Goal: Task Accomplishment & Management: Manage account settings

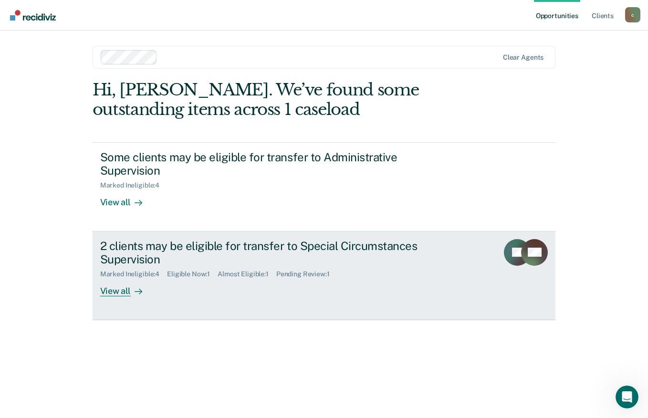
click at [126, 291] on div "View all" at bounding box center [126, 287] width 53 height 19
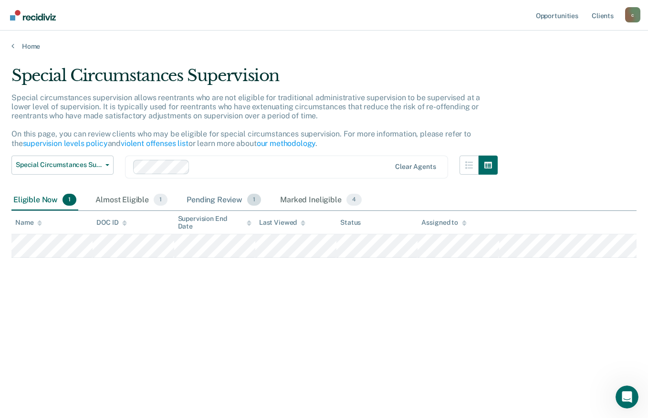
click at [207, 201] on div "Pending Review 1" at bounding box center [224, 200] width 78 height 21
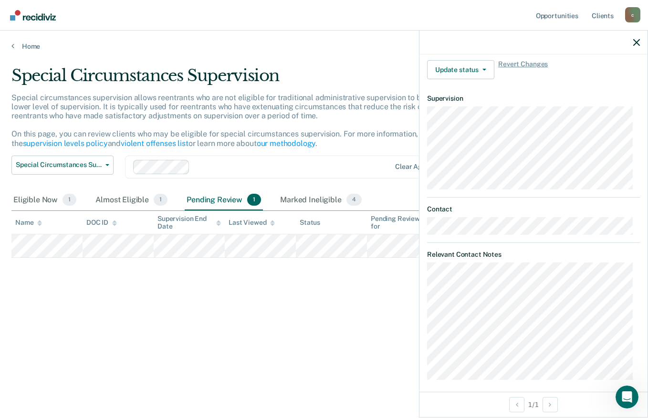
scroll to position [245, 0]
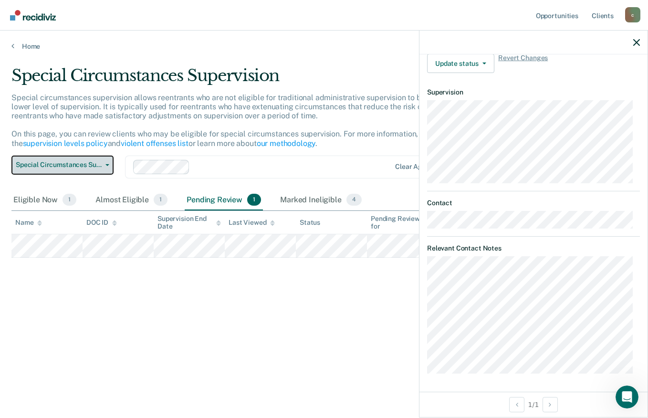
click at [93, 165] on span "Special Circumstances Supervision" at bounding box center [59, 165] width 86 height 8
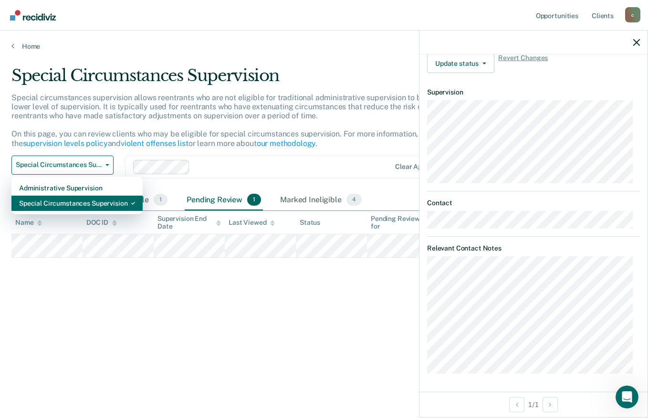
click at [94, 204] on div "Special Circumstances Supervision" at bounding box center [77, 203] width 116 height 15
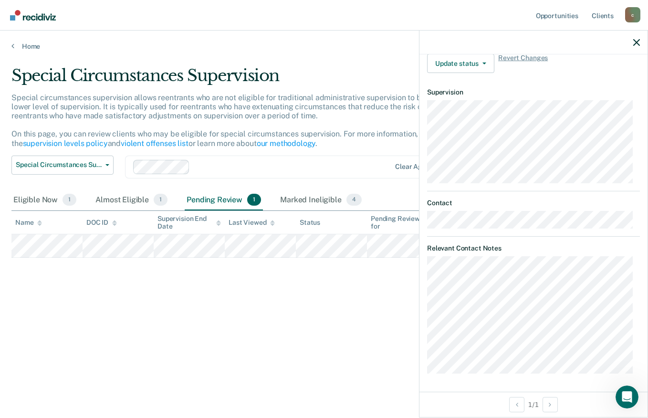
click at [349, 171] on div at bounding box center [292, 166] width 196 height 11
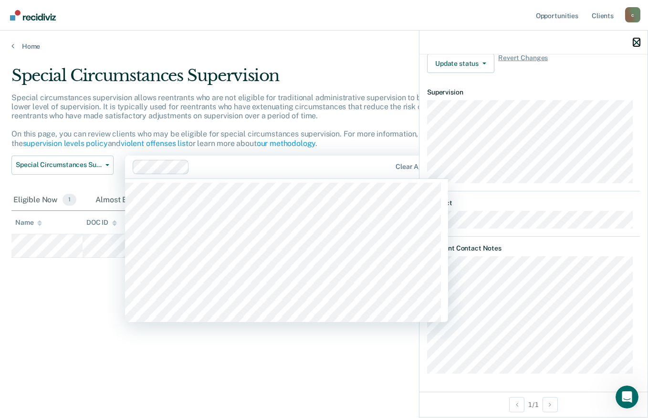
click at [635, 42] on icon "button" at bounding box center [636, 42] width 7 height 7
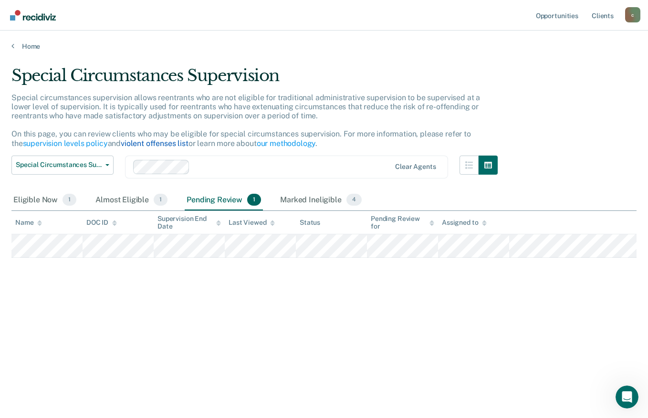
click at [156, 143] on link "violent offenses list" at bounding box center [155, 143] width 68 height 9
click at [80, 146] on link "supervision levels policy" at bounding box center [65, 143] width 85 height 9
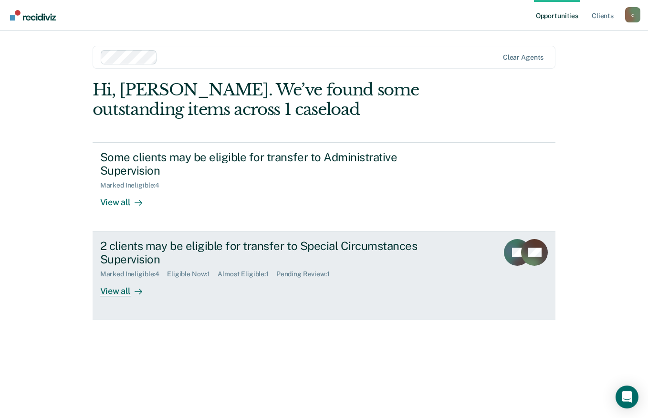
click at [119, 291] on div "View all" at bounding box center [126, 287] width 53 height 19
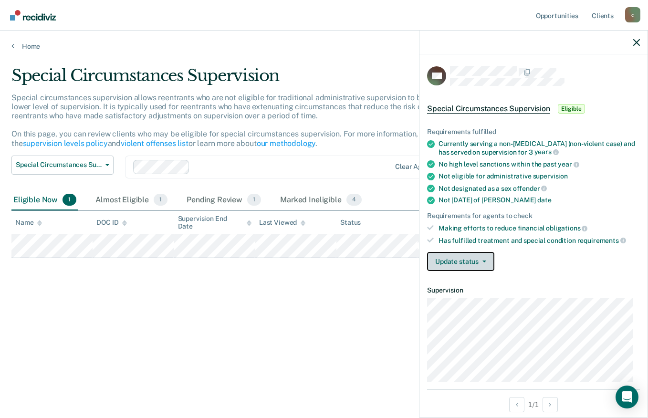
click at [459, 257] on button "Update status" at bounding box center [460, 261] width 67 height 19
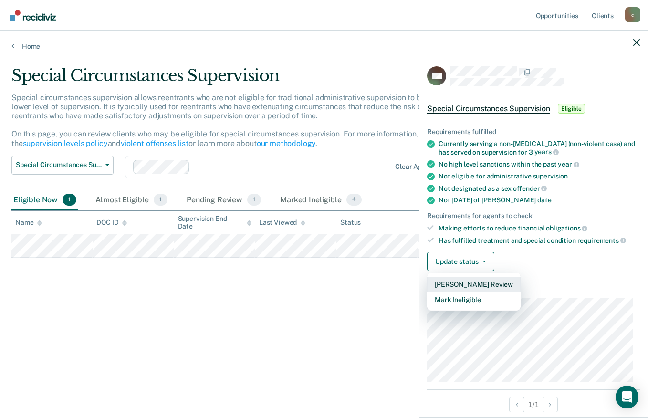
click at [472, 282] on button "Mark Pending Review" at bounding box center [473, 284] width 93 height 15
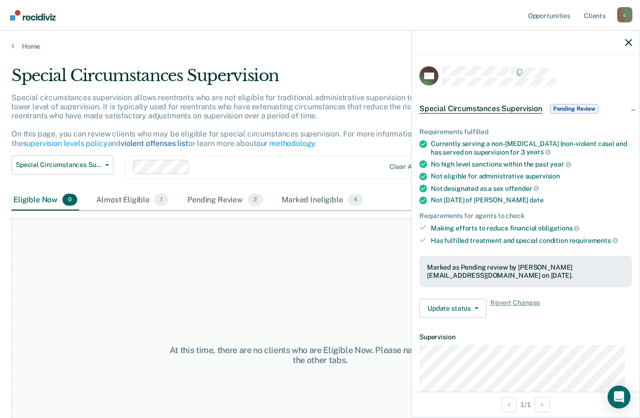
click at [144, 142] on link "violent offenses list" at bounding box center [155, 143] width 68 height 9
click at [628, 42] on icon "button" at bounding box center [629, 42] width 7 height 7
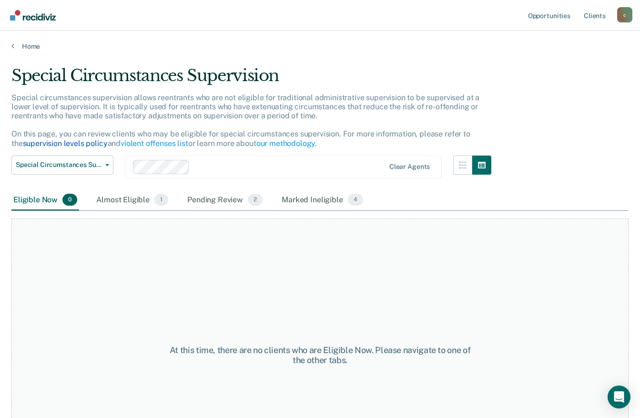
click at [68, 140] on link "supervision levels policy" at bounding box center [65, 143] width 85 height 9
click at [126, 198] on div "Almost Eligible 1" at bounding box center [132, 200] width 76 height 21
